Goal: Task Accomplishment & Management: Manage account settings

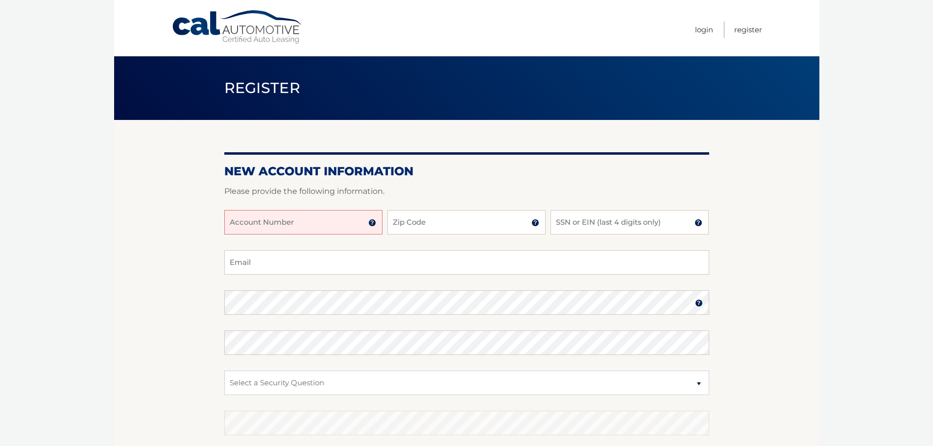
click at [310, 220] on input "Account Number" at bounding box center [303, 222] width 158 height 24
paste input "44455978499"
type input "44455978499"
click at [440, 221] on input "Zip Code" at bounding box center [466, 222] width 158 height 24
type input "33012"
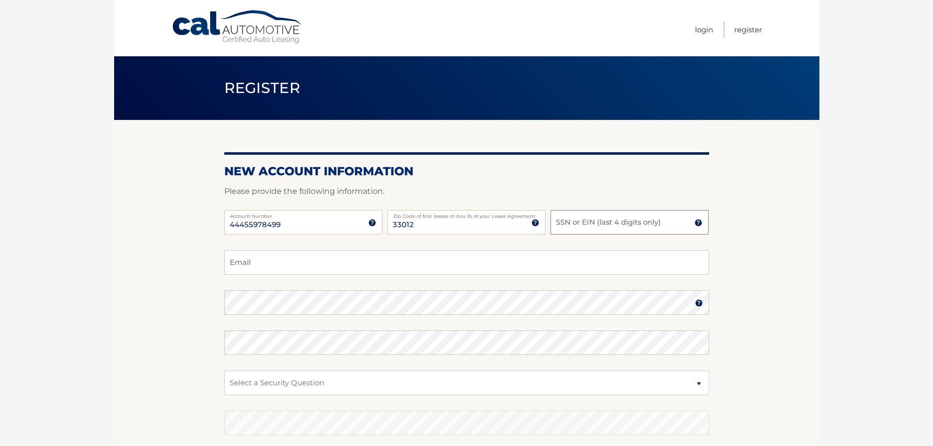
click at [627, 215] on input "SSN or EIN (last 4 digits only)" at bounding box center [629, 222] width 158 height 24
type input "0209"
click at [397, 251] on input "Email" at bounding box center [466, 262] width 485 height 24
click at [310, 267] on input "julietzamora@gmail.xom" at bounding box center [466, 262] width 485 height 24
type input "julietzamora@gmail.com"
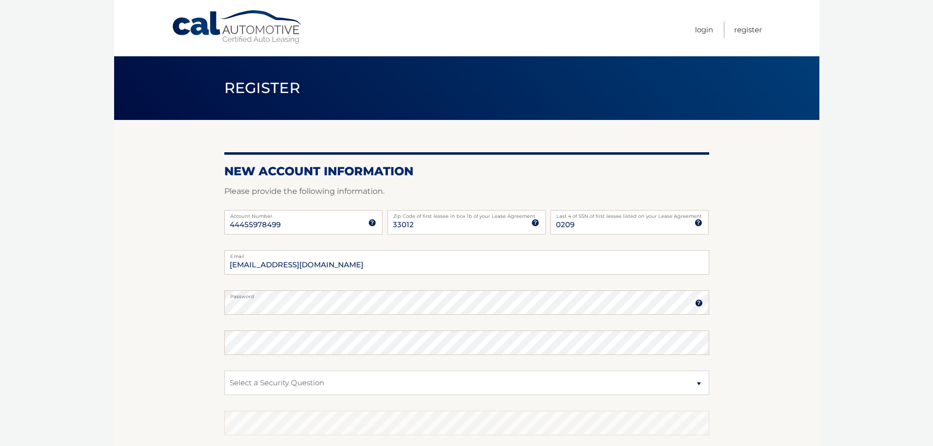
click at [697, 303] on img at bounding box center [699, 303] width 8 height 8
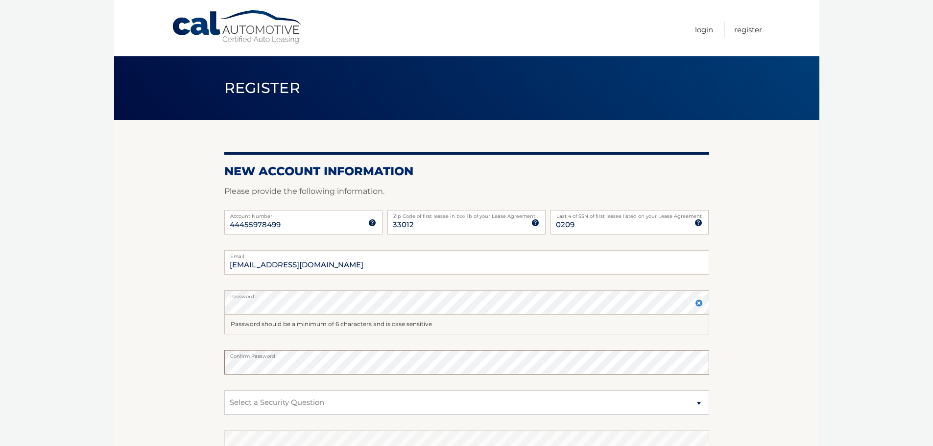
scroll to position [49, 0]
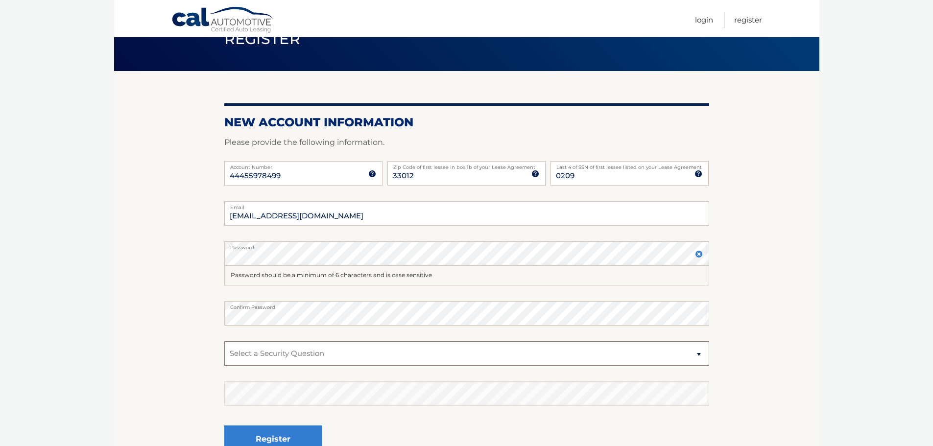
drag, startPoint x: 481, startPoint y: 348, endPoint x: 461, endPoint y: 355, distance: 21.2
click at [461, 355] on select "Select a Security Question What was the name of your elementary school? What is…" at bounding box center [466, 353] width 485 height 24
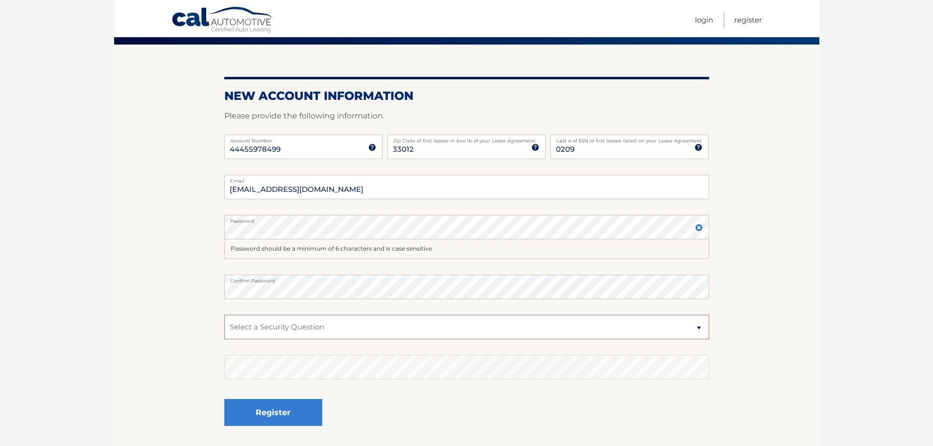
scroll to position [98, 0]
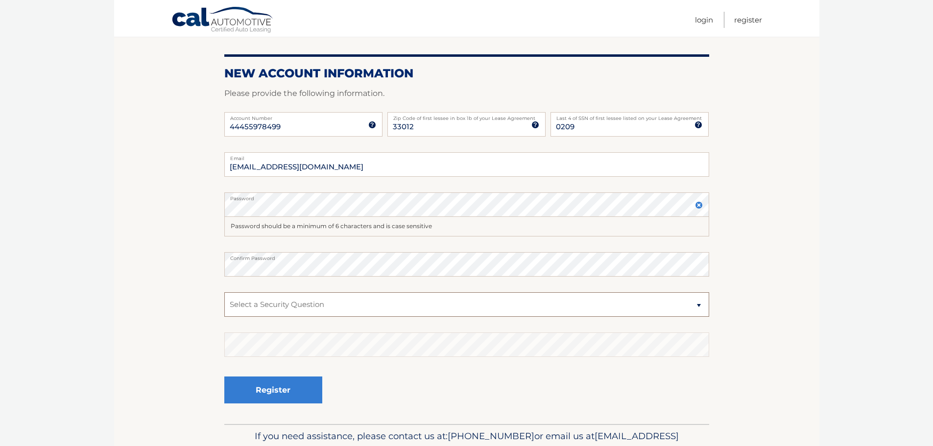
click at [592, 309] on select "Select a Security Question What was the name of your elementary school? What is…" at bounding box center [466, 304] width 485 height 24
select select "2"
click at [224, 292] on select "Select a Security Question What was the name of your elementary school? What is…" at bounding box center [466, 304] width 485 height 24
click at [296, 389] on button "Register" at bounding box center [273, 390] width 98 height 27
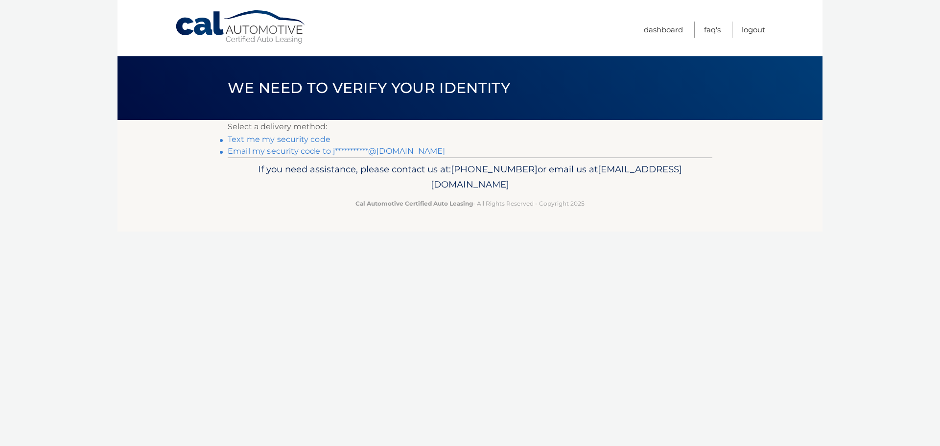
click at [262, 141] on link "Text me my security code" at bounding box center [279, 139] width 103 height 9
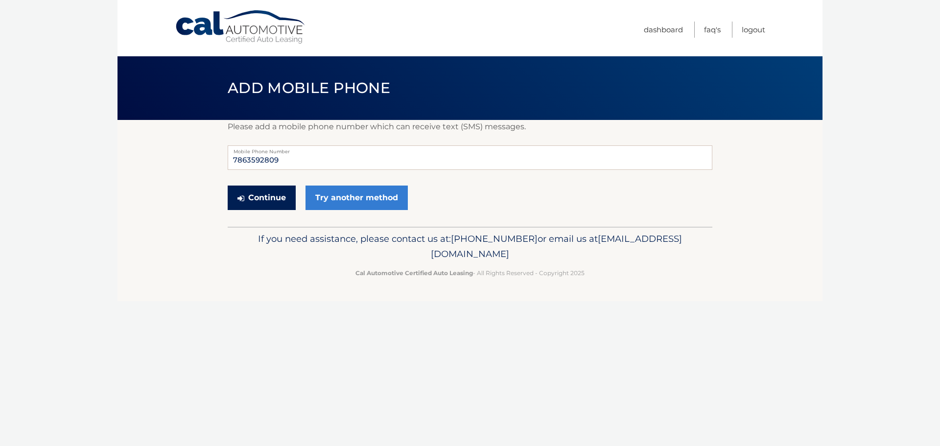
click at [274, 202] on button "Continue" at bounding box center [262, 198] width 68 height 24
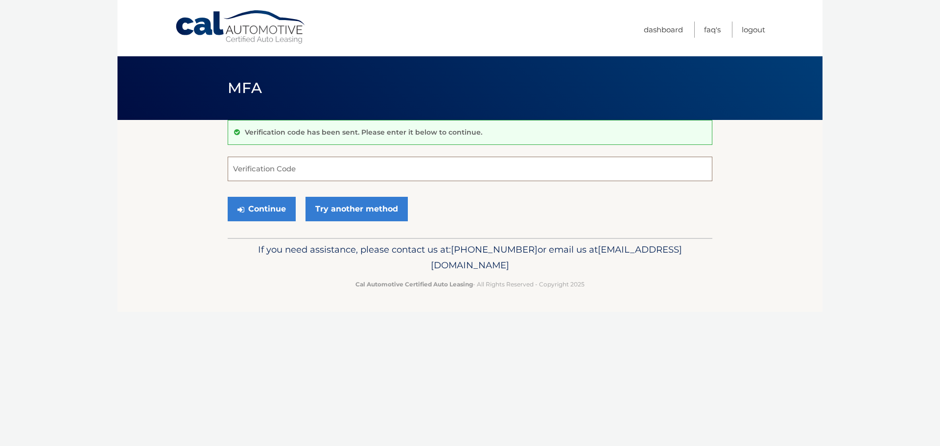
click at [277, 164] on input "Verification Code" at bounding box center [470, 169] width 485 height 24
type input "632570"
click at [261, 218] on button "Continue" at bounding box center [262, 209] width 68 height 24
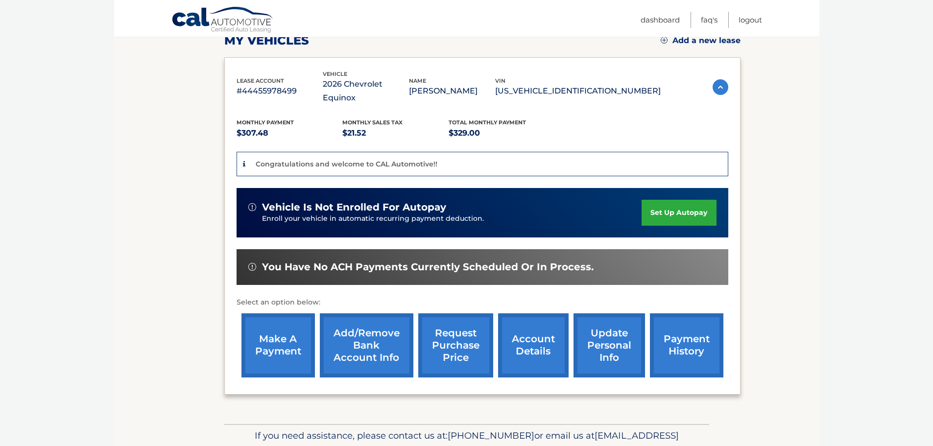
scroll to position [147, 0]
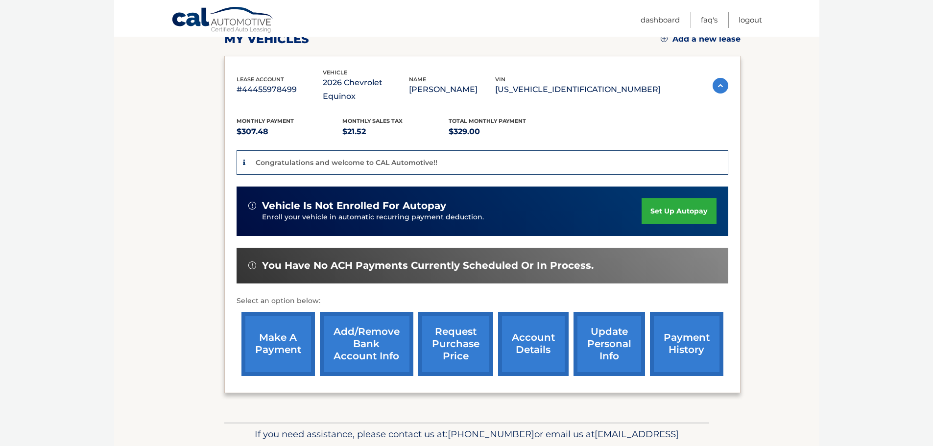
click at [652, 202] on link "set up autopay" at bounding box center [678, 211] width 74 height 26
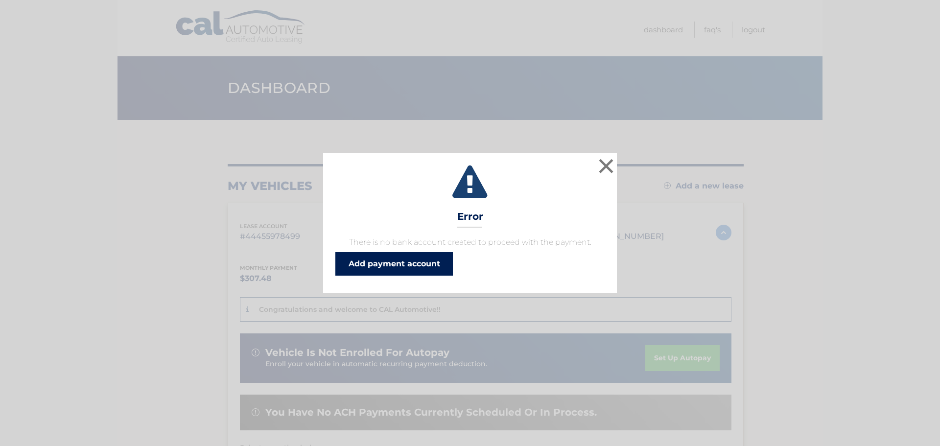
click at [378, 260] on link "Add payment account" at bounding box center [394, 264] width 118 height 24
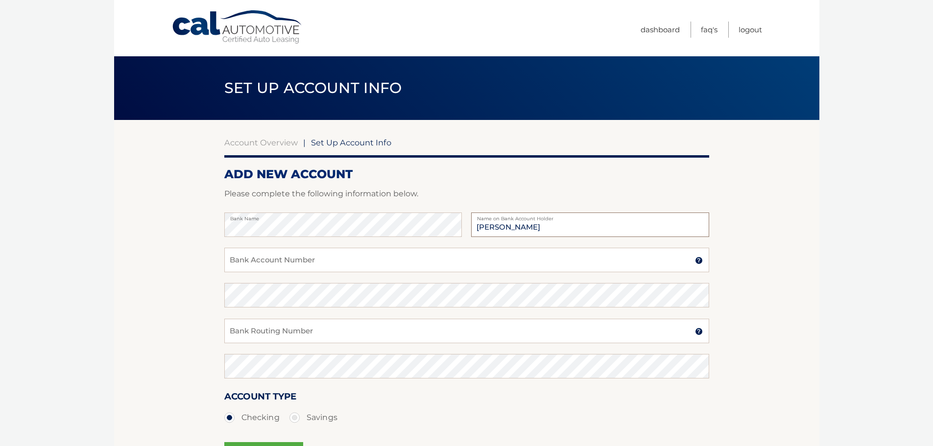
type input "[PERSON_NAME]"
click at [284, 259] on input "Bank Account Number" at bounding box center [466, 260] width 485 height 24
type input "229036224592"
drag, startPoint x: 274, startPoint y: 326, endPoint x: 266, endPoint y: 330, distance: 8.6
click at [272, 328] on input "Bank Routing Number" at bounding box center [466, 331] width 485 height 24
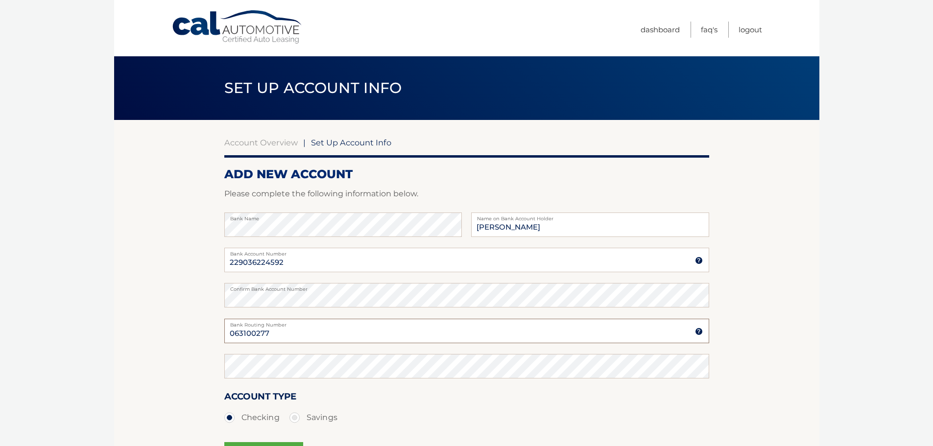
type input "063100277"
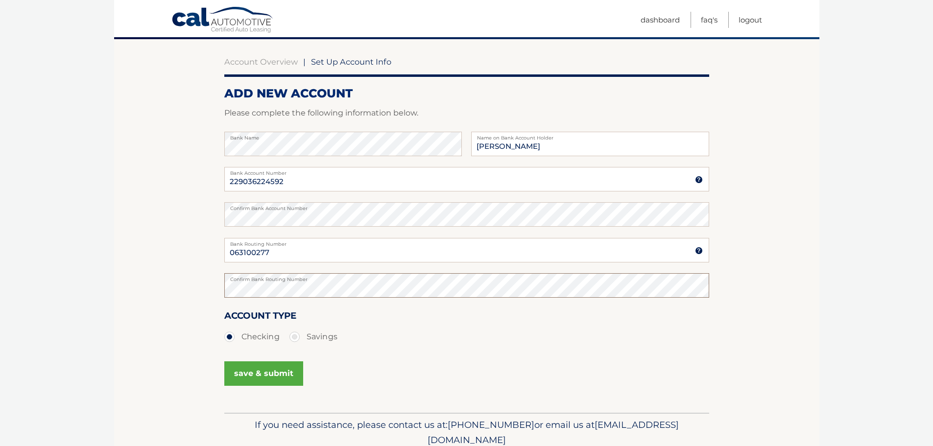
scroll to position [98, 0]
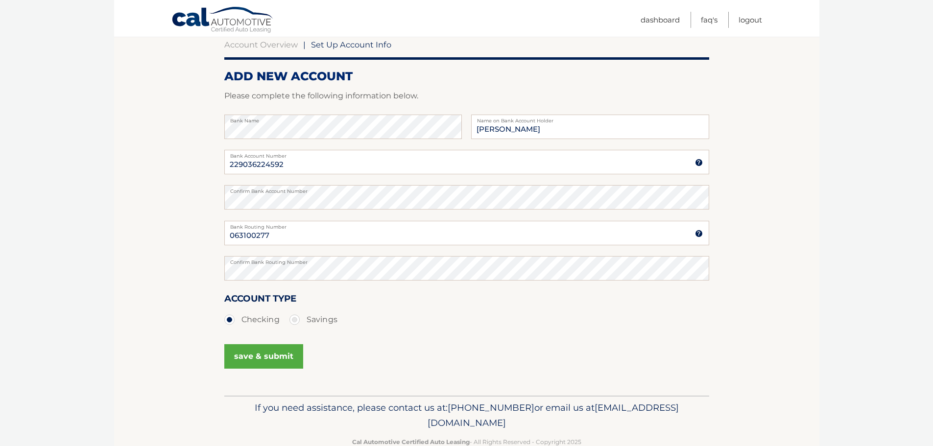
click at [238, 355] on button "save & submit" at bounding box center [263, 356] width 79 height 24
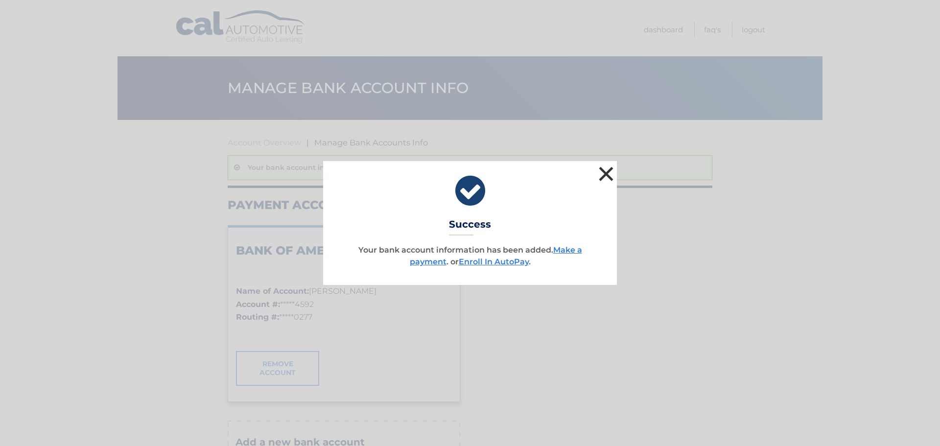
click at [603, 174] on button "×" at bounding box center [606, 174] width 20 height 20
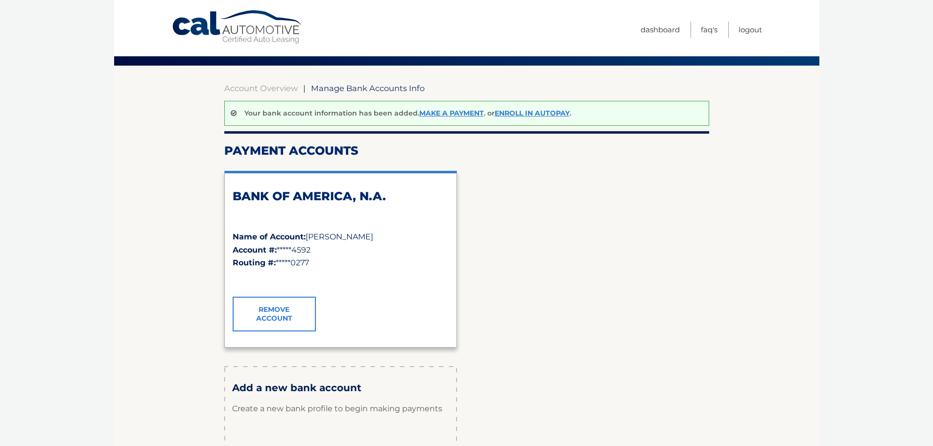
scroll to position [10, 0]
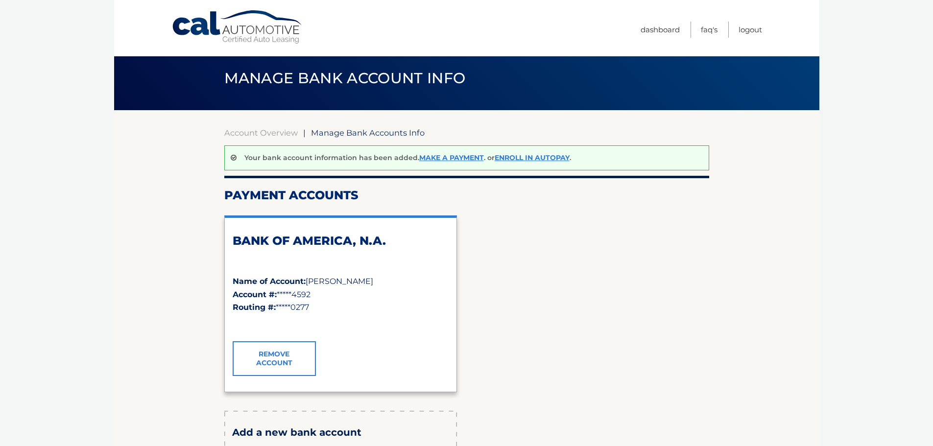
click at [260, 126] on div "Account Overview | Manage Bank Accounts Info Your bank account information has …" at bounding box center [466, 338] width 485 height 457
click at [259, 132] on link "Account Overview" at bounding box center [260, 133] width 73 height 10
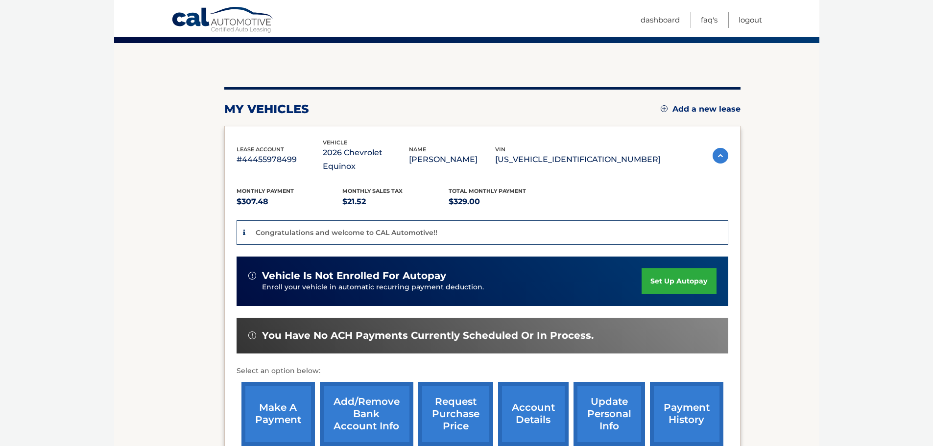
scroll to position [98, 0]
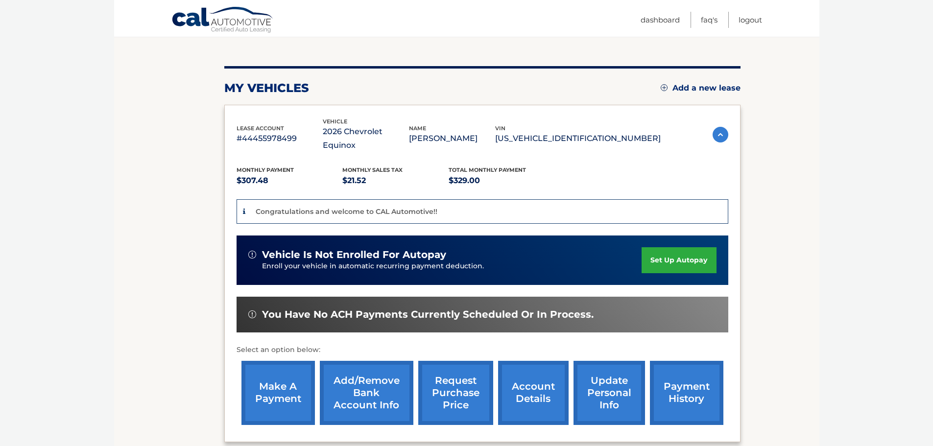
click at [701, 247] on link "set up autopay" at bounding box center [678, 260] width 74 height 26
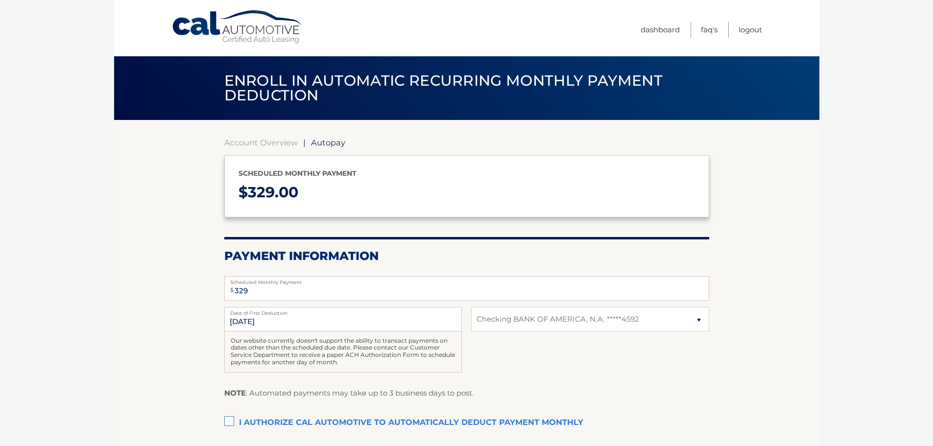
select select "Nzc4Y2Q3NDAtNTRmOS00NmIxLWFlMWQtN2QwYjdmZDYwZTYx"
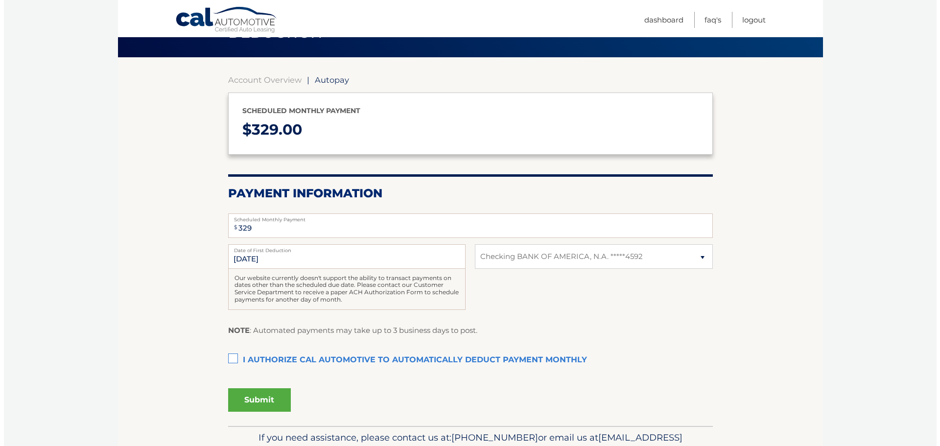
scroll to position [98, 0]
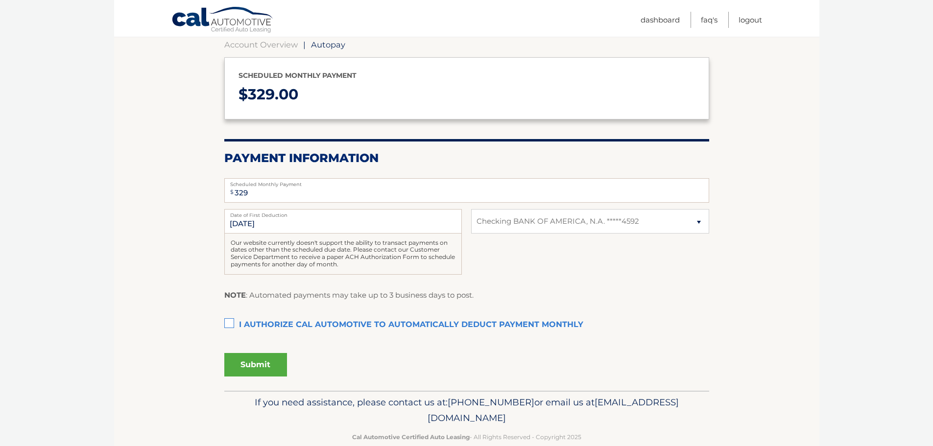
click at [225, 319] on label "I authorize cal automotive to automatically deduct payment monthly This checkbo…" at bounding box center [466, 325] width 485 height 20
click at [0, 0] on input "I authorize cal automotive to automatically deduct payment monthly This checkbo…" at bounding box center [0, 0] width 0 height 0
click at [240, 367] on button "Submit" at bounding box center [255, 365] width 63 height 24
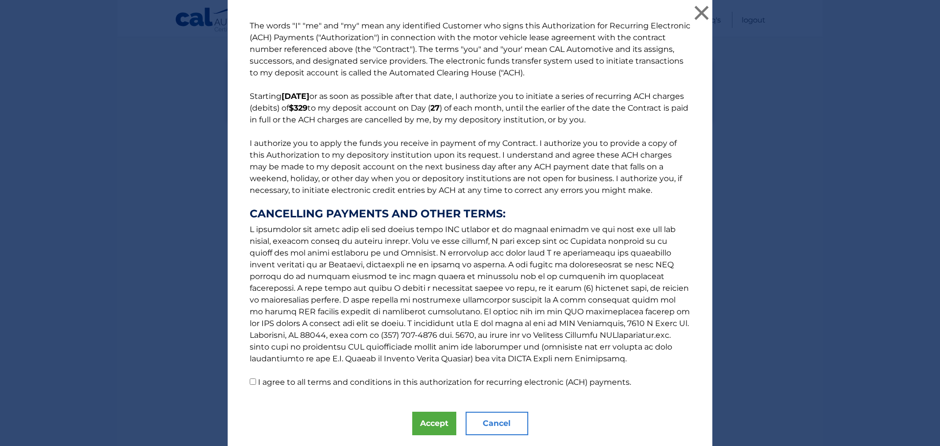
click at [288, 379] on label "I agree to all terms and conditions in this authorization for recurring electro…" at bounding box center [444, 382] width 373 height 9
click at [256, 379] on input "I agree to all terms and conditions in this authorization for recurring electro…" at bounding box center [253, 381] width 6 height 6
checkbox input "true"
click at [427, 431] on button "Accept" at bounding box center [434, 424] width 44 height 24
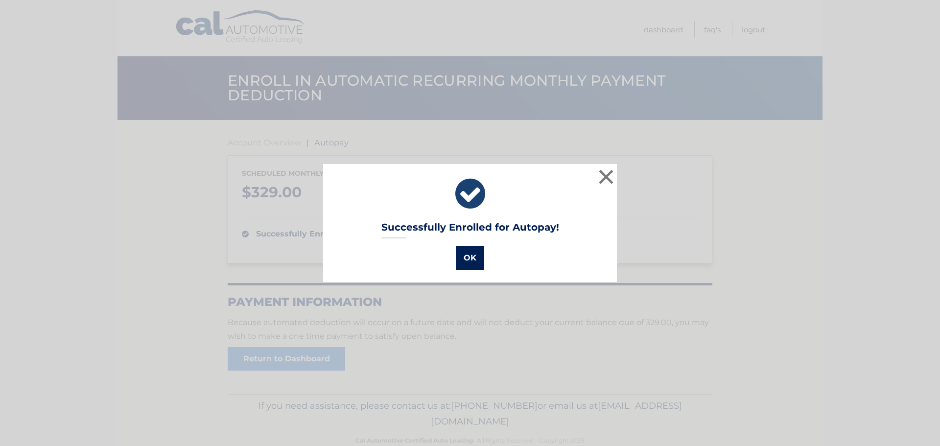
click at [472, 266] on button "OK" at bounding box center [470, 258] width 28 height 24
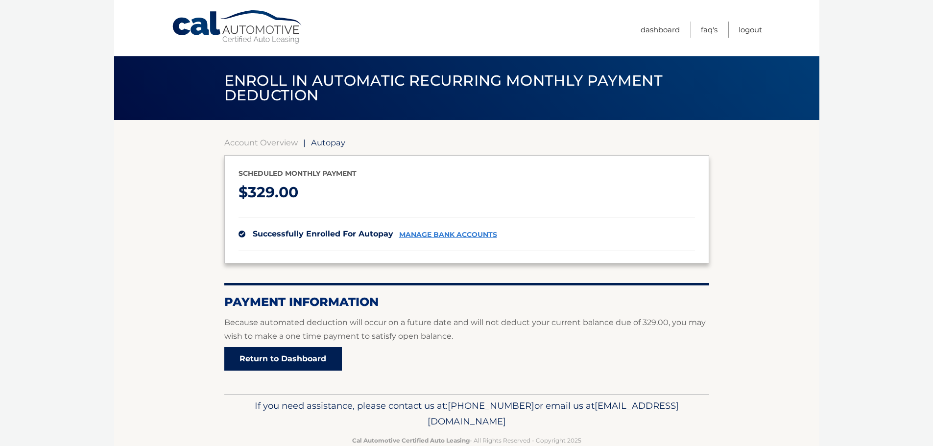
drag, startPoint x: 261, startPoint y: 356, endPoint x: 254, endPoint y: 353, distance: 7.9
click at [261, 356] on link "Return to Dashboard" at bounding box center [283, 359] width 118 height 24
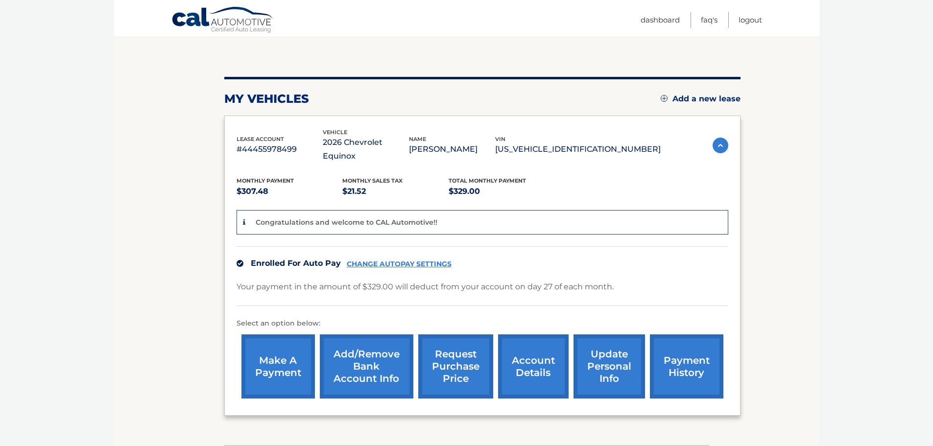
scroll to position [147, 0]
